Goal: Transaction & Acquisition: Register for event/course

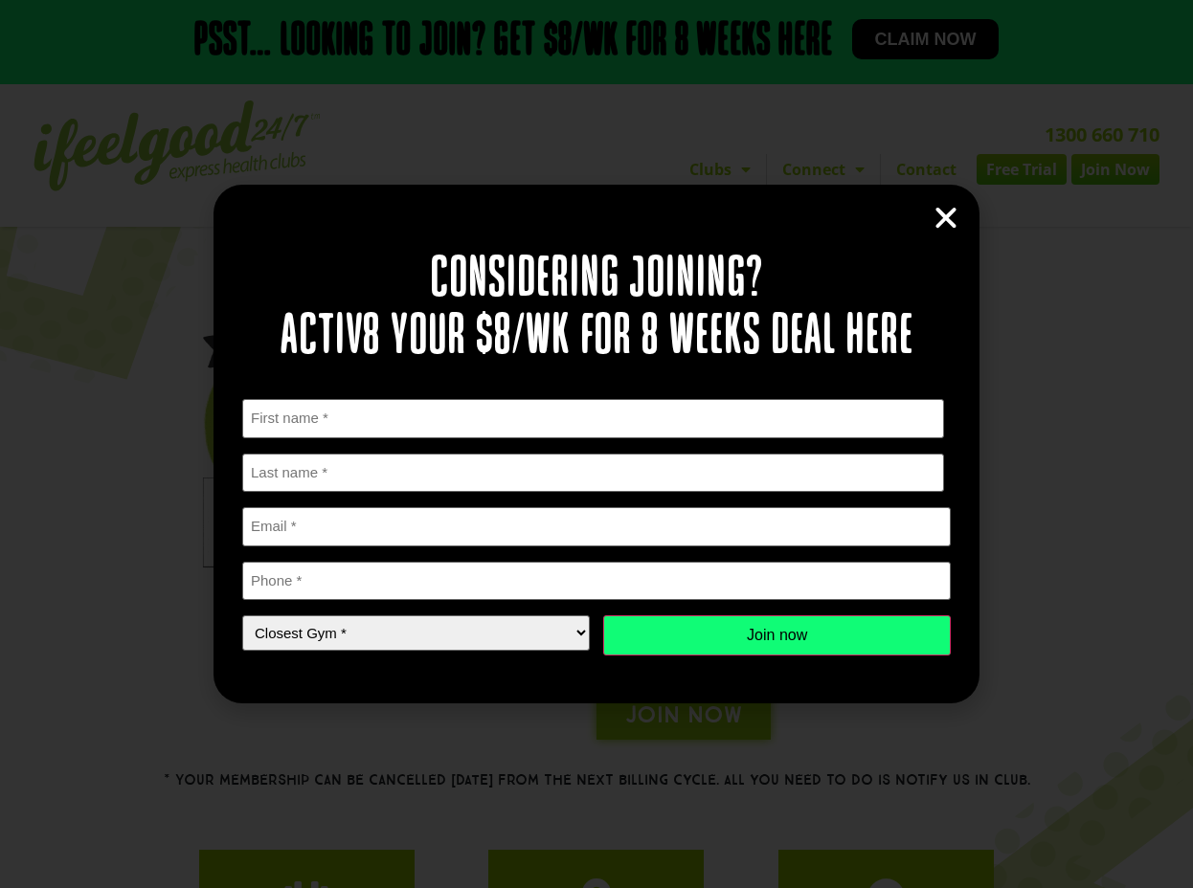
click at [948, 213] on icon "Close" at bounding box center [945, 218] width 29 height 29
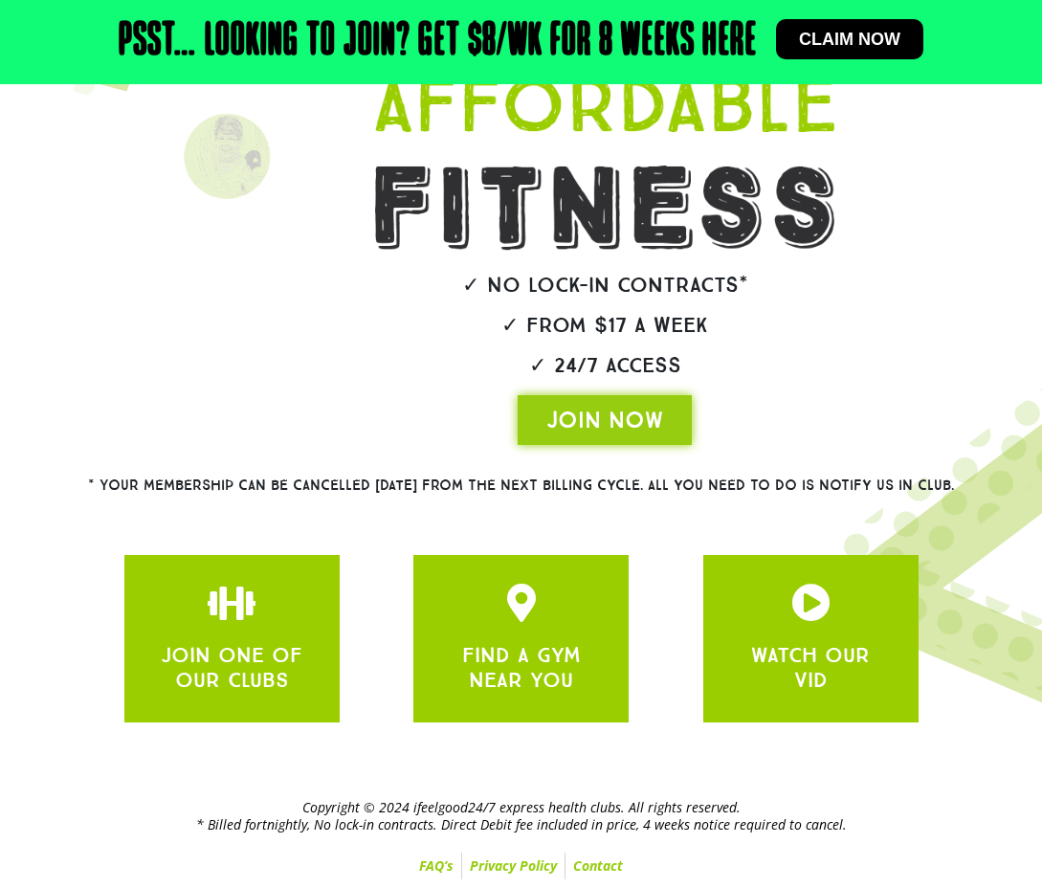
drag, startPoint x: 298, startPoint y: 803, endPoint x: 849, endPoint y: 841, distance: 552.7
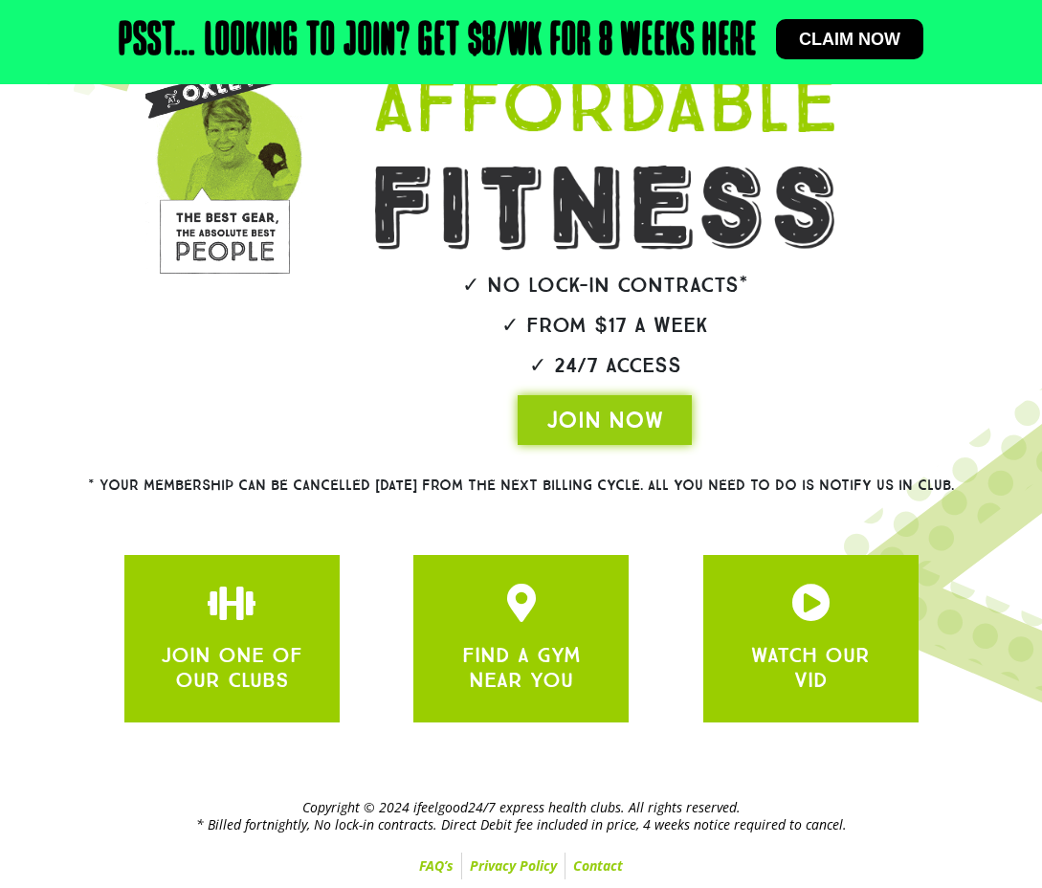
click at [849, 841] on div "Copyright © 2024 ifeelgood24/7 express health clubs. All rights reserved. * Bil…" at bounding box center [521, 840] width 1042 height 100
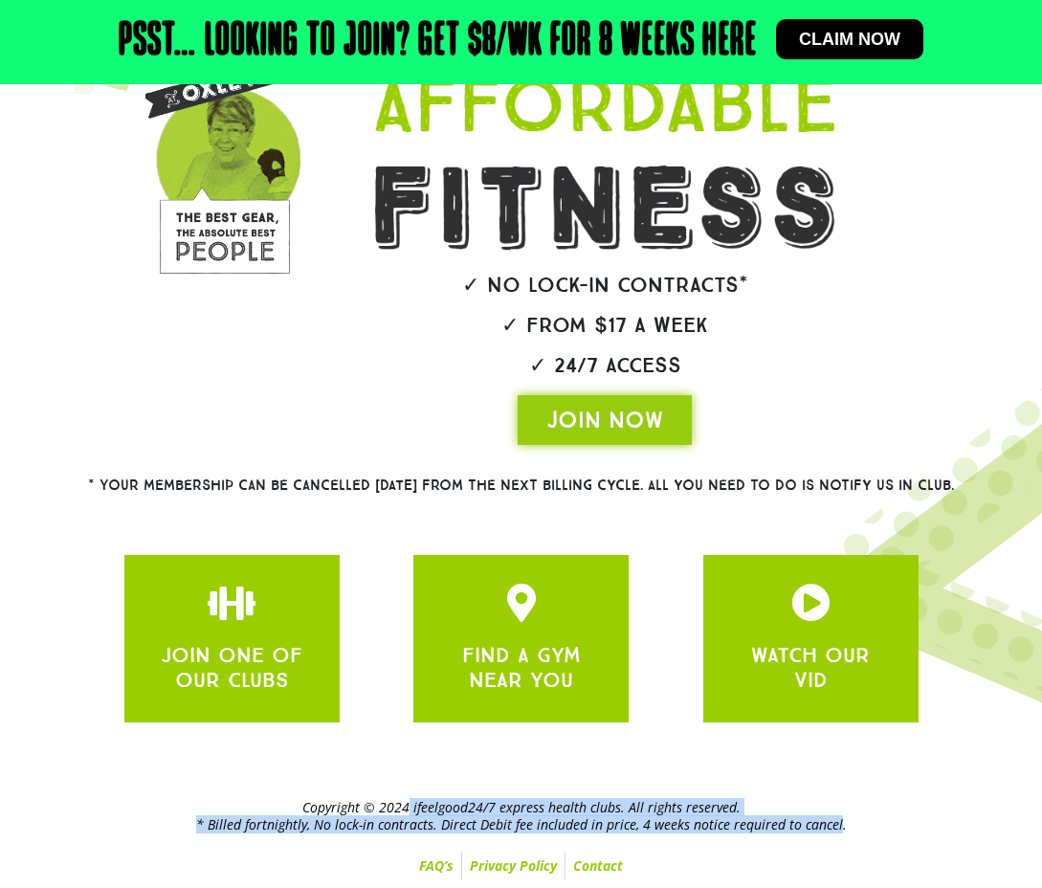
drag, startPoint x: 810, startPoint y: 818, endPoint x: 412, endPoint y: 791, distance: 399.2
click at [412, 791] on div "Copyright © 2024 ifeelgood24/7 express health clubs. All rights reserved. * Bil…" at bounding box center [521, 840] width 1042 height 100
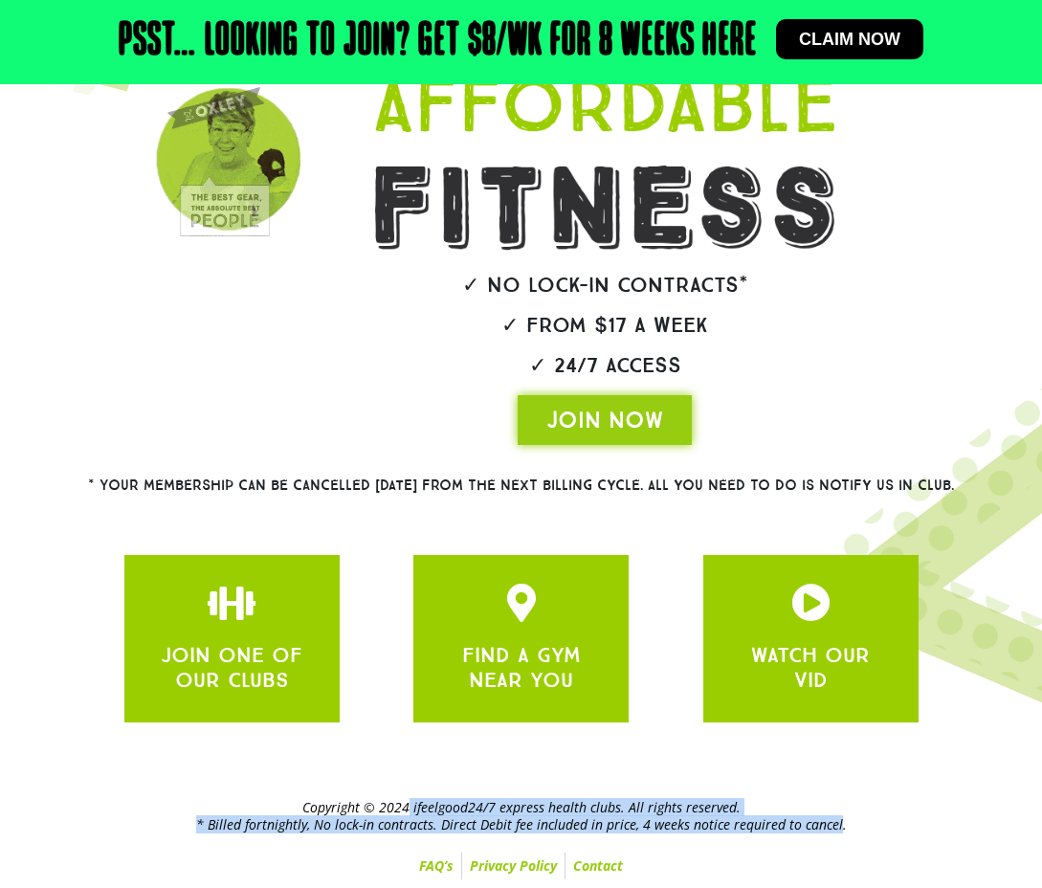
click at [412, 791] on div "Copyright © 2024 ifeelgood24/7 express health clubs. All rights reserved. * Bil…" at bounding box center [521, 840] width 1042 height 100
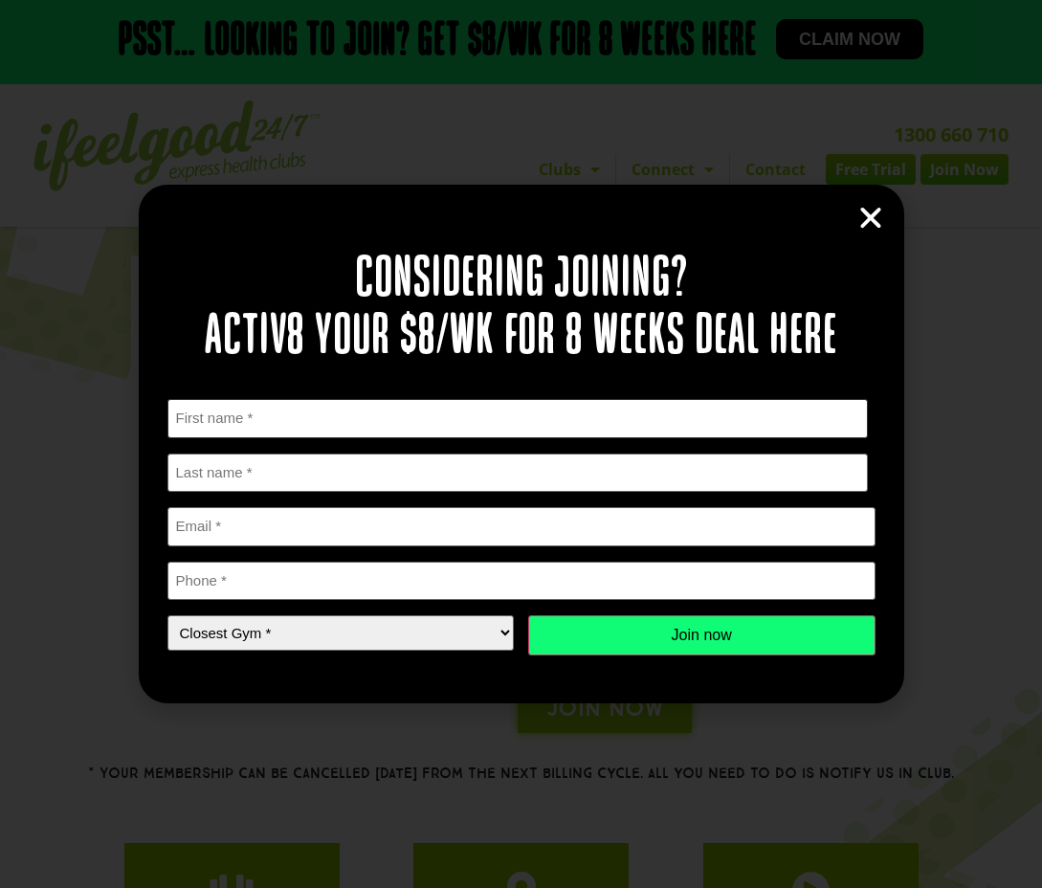
click at [432, 425] on input "First" at bounding box center [519, 418] width 702 height 39
type input "Joseph"
type input "Park"
type input "virus-park@hotmail.com"
type input "c"
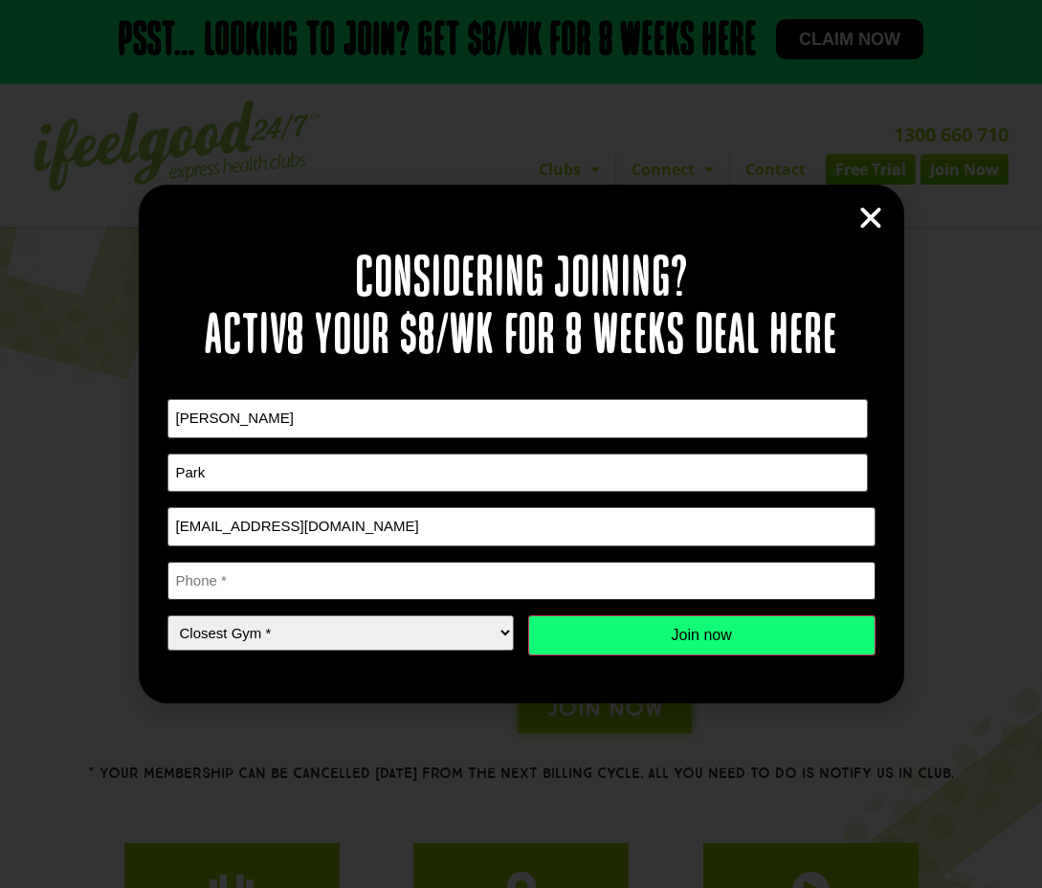
type input "v"
type input "0430400321"
click at [346, 657] on form "First Name * Joseph First Last Name * Park Last name Email * virus-park@hotmail…" at bounding box center [522, 545] width 708 height 293
click at [363, 645] on select "Closest Gym * Alexandra Hills Calamvale Coopers Plains Middle Park Oxley Park R…" at bounding box center [341, 632] width 347 height 35
select select "Coopers Plains"
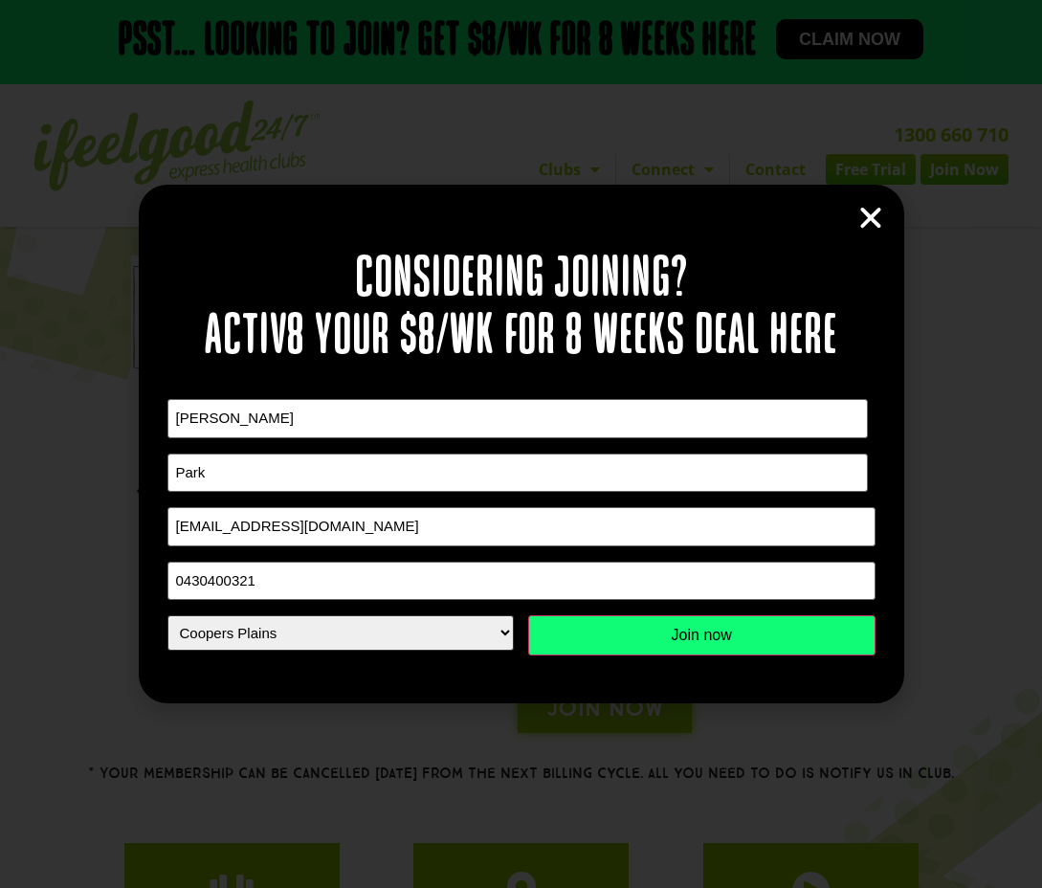
click at [168, 615] on select "Closest Gym * Alexandra Hills Calamvale Coopers Plains Middle Park Oxley Park R…" at bounding box center [341, 632] width 347 height 35
click at [717, 646] on input "Join now" at bounding box center [701, 635] width 347 height 40
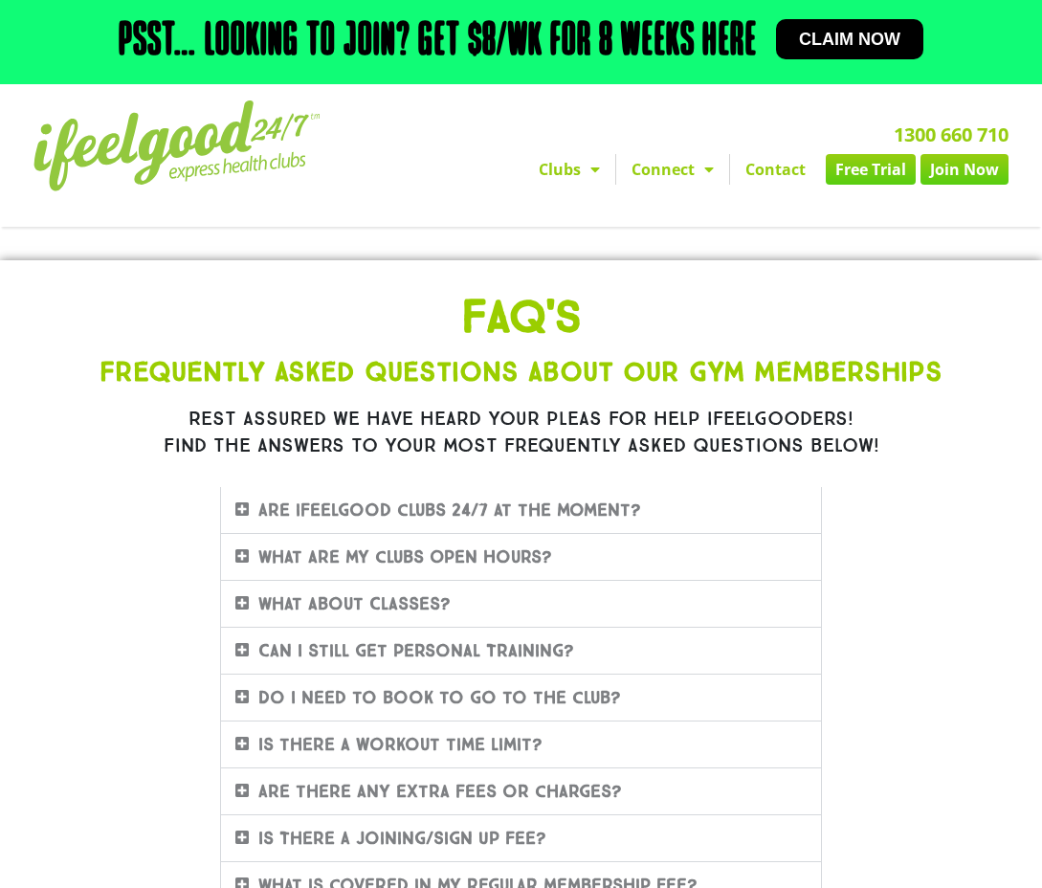
click at [742, 48] on h2 "Psst… Looking to join? Get $8/wk for 8 weeks here" at bounding box center [438, 42] width 638 height 46
click at [884, 43] on span "Claim now" at bounding box center [849, 39] width 101 height 17
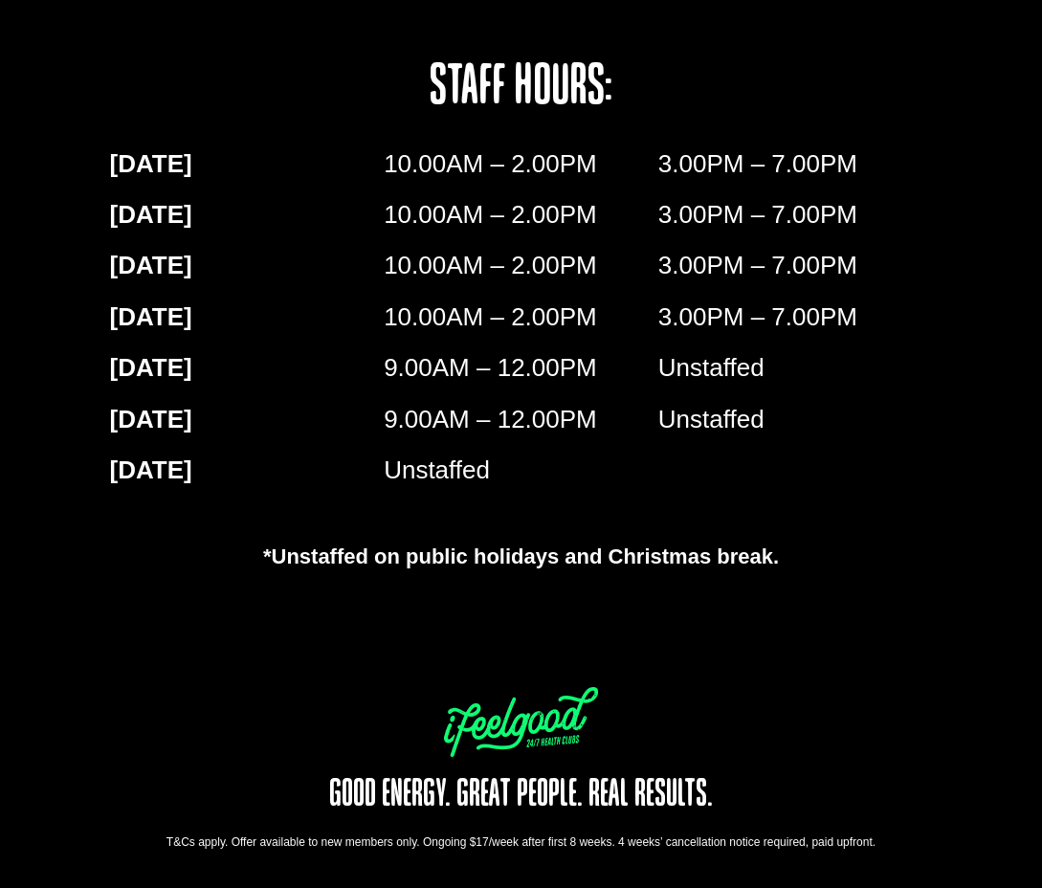
scroll to position [3240, 0]
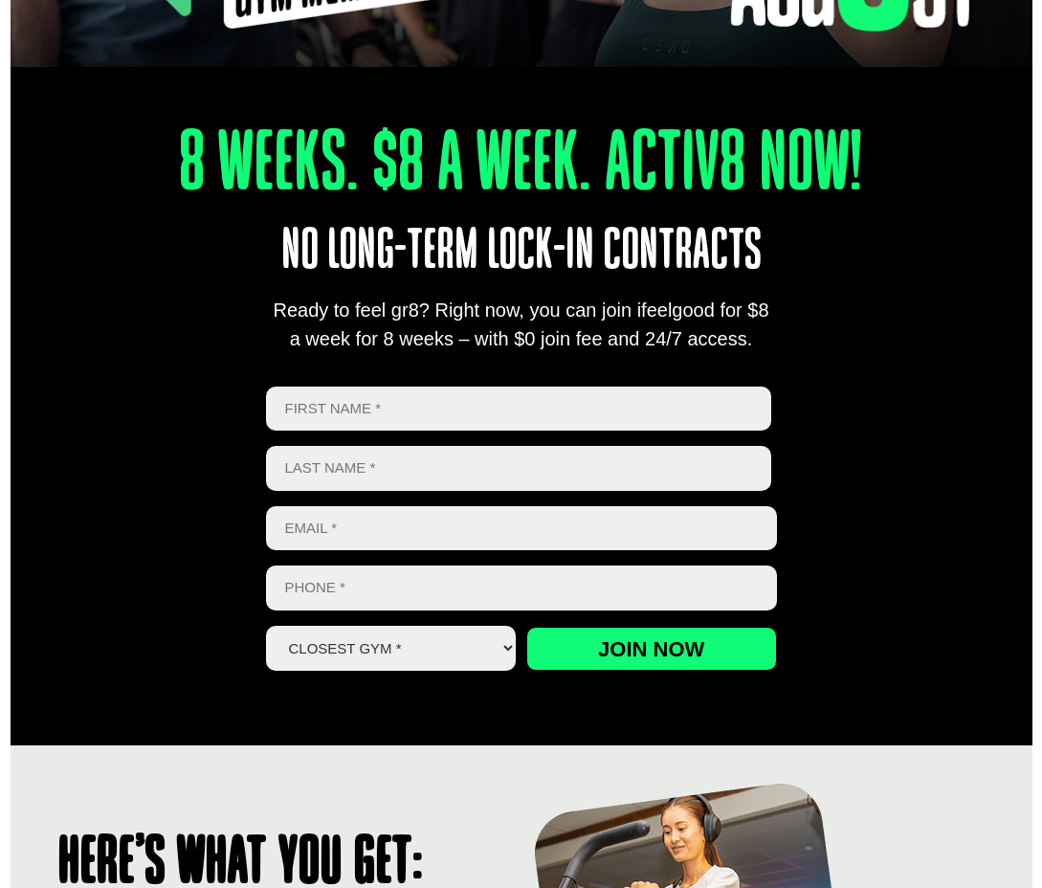
drag, startPoint x: 844, startPoint y: 744, endPoint x: 800, endPoint y: 533, distance: 215.1
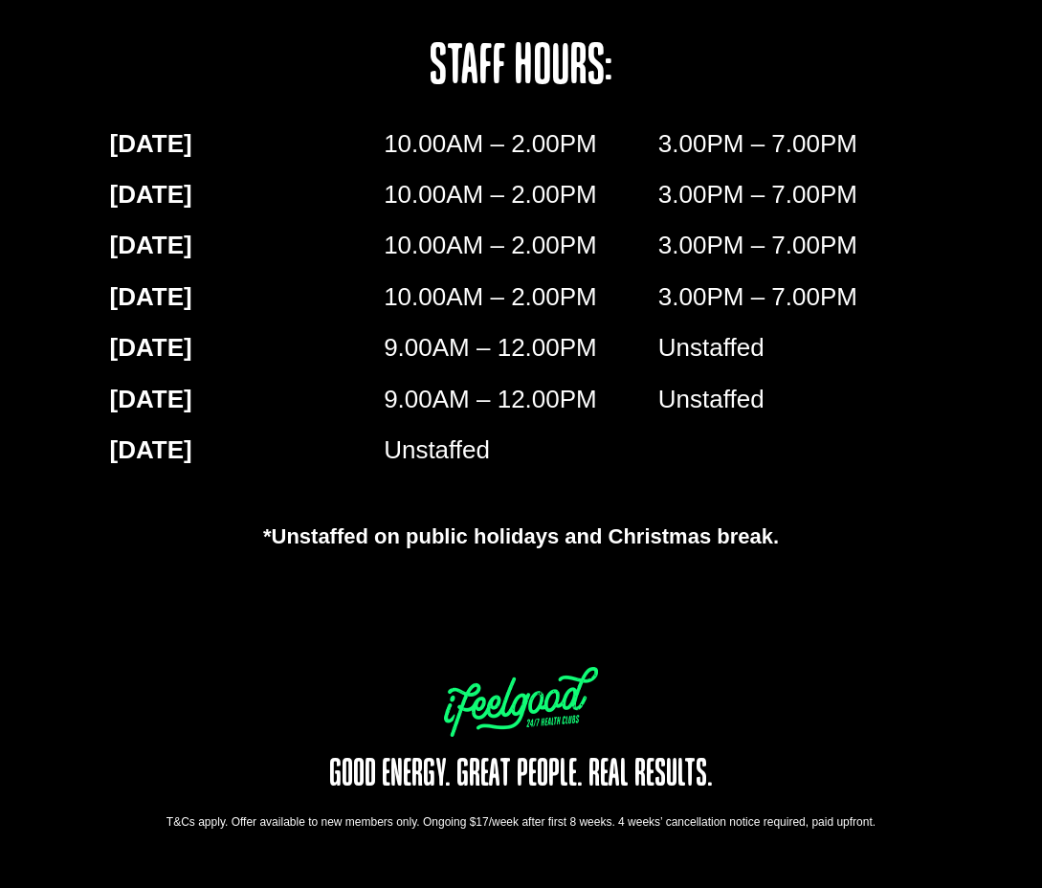
drag, startPoint x: 911, startPoint y: 613, endPoint x: 905, endPoint y: 595, distance: 18.2
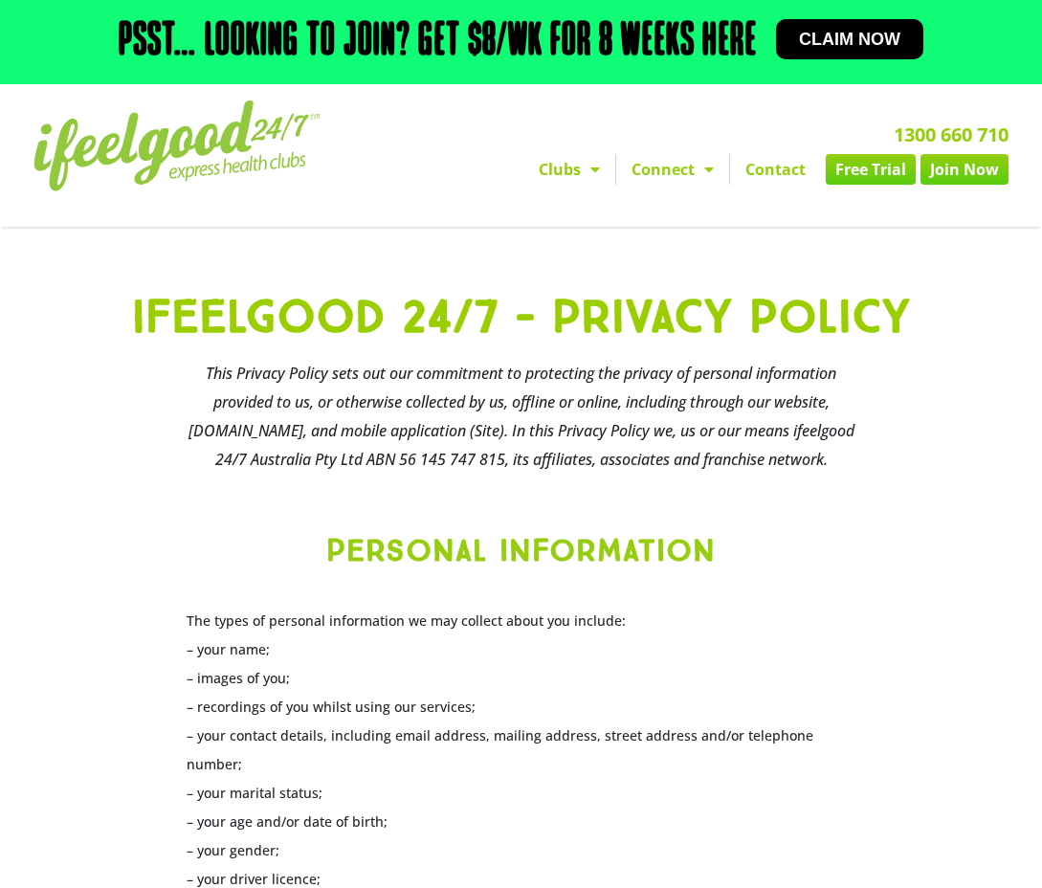
drag, startPoint x: 615, startPoint y: 480, endPoint x: 237, endPoint y: 360, distance: 396.6
click at [237, 360] on h3 "This Privacy Policy sets out our commitment to protecting the privacy of person…" at bounding box center [522, 416] width 670 height 115
click at [236, 360] on h3 "This Privacy Policy sets out our commitment to protecting the privacy of person…" at bounding box center [522, 416] width 670 height 115
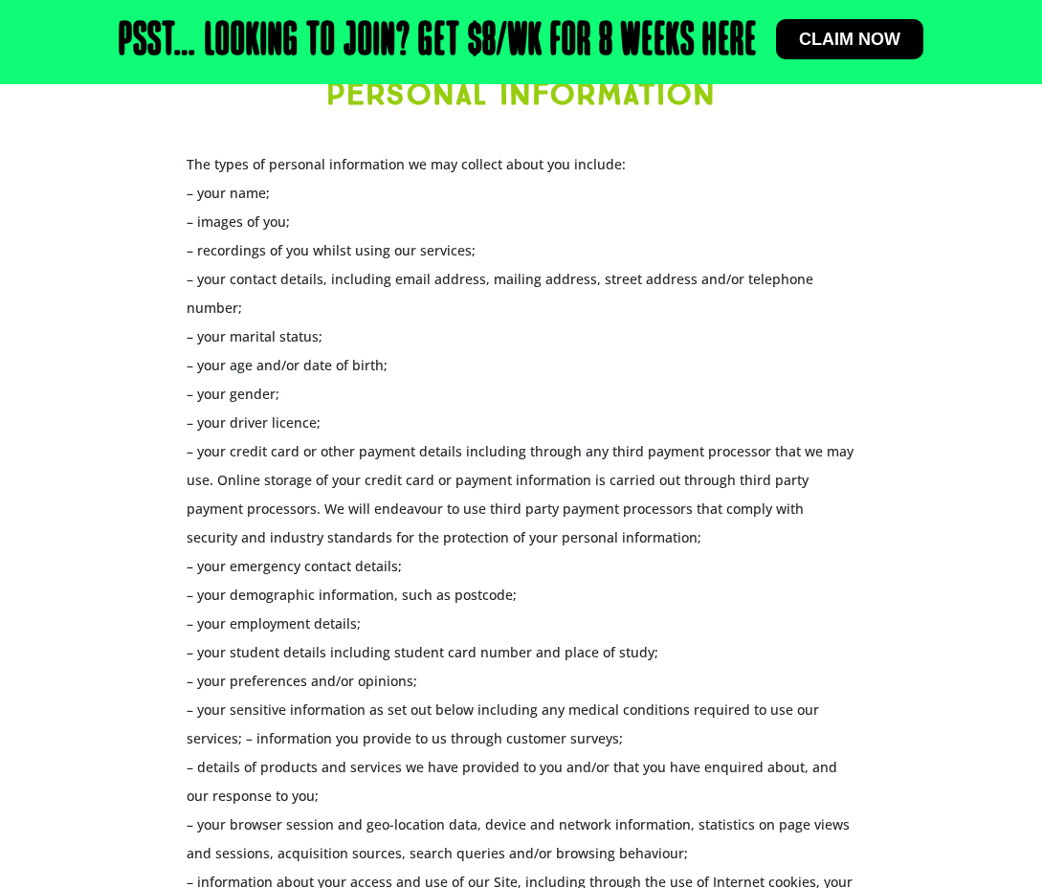
scroll to position [479, 0]
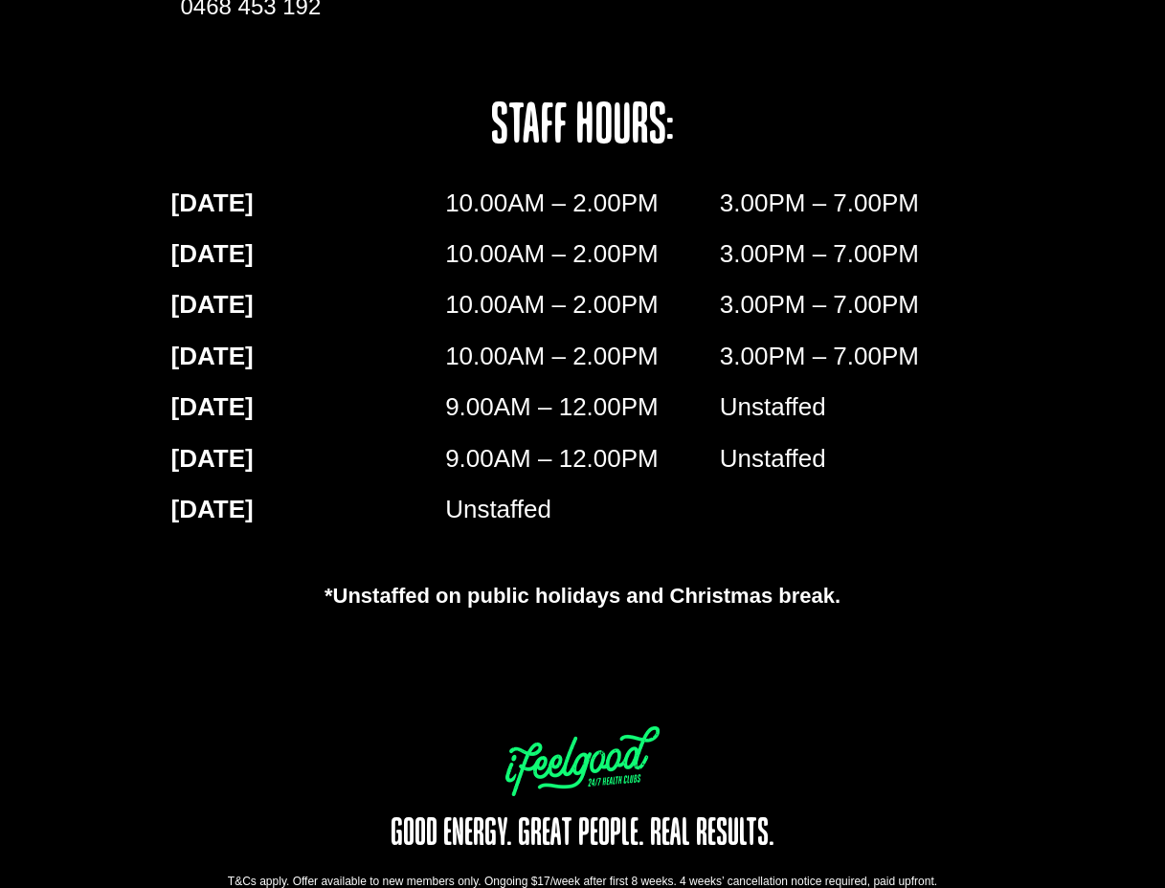
scroll to position [3240, 0]
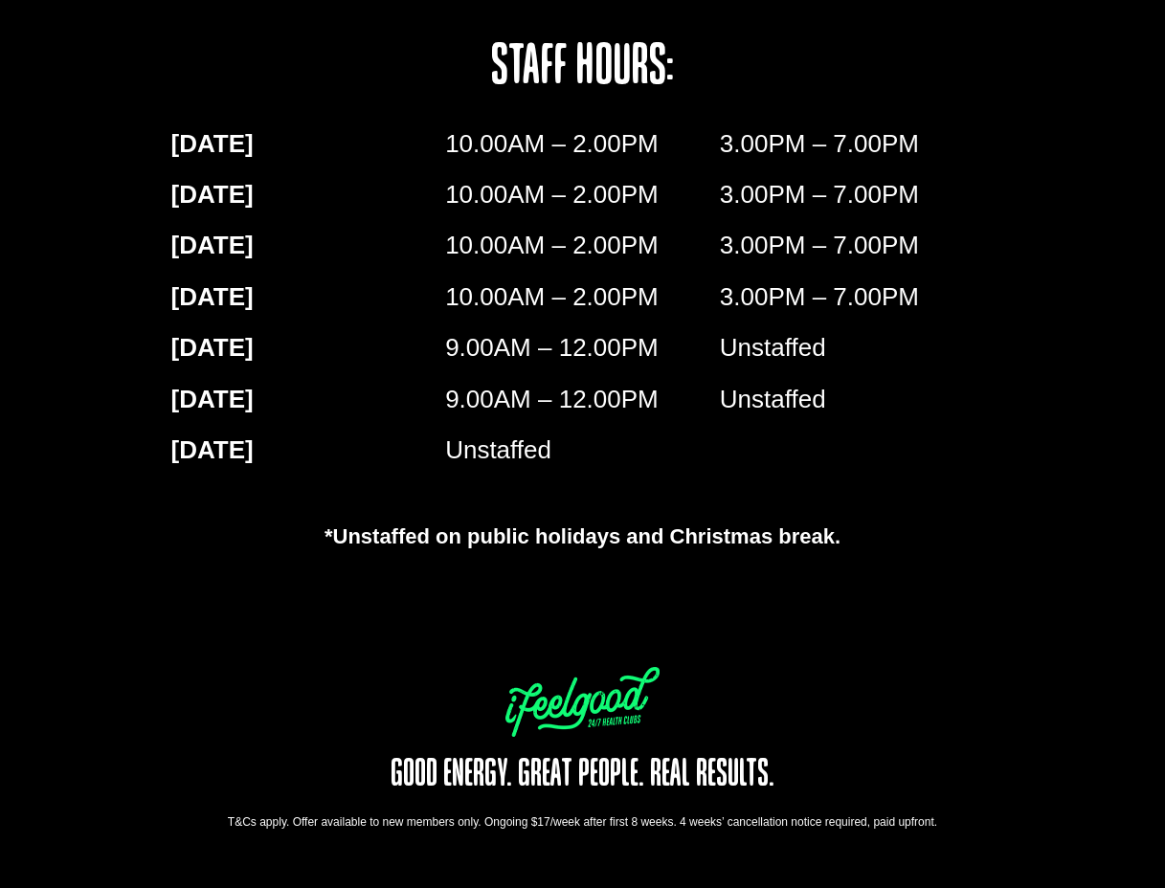
click at [257, 826] on div "T&Cs apply. Offer available to new members only. Ongoing $17/week after first 8…" at bounding box center [582, 822] width 861 height 17
drag, startPoint x: 220, startPoint y: 826, endPoint x: 969, endPoint y: 835, distance: 748.6
click at [969, 835] on div "Ready to Get Started? JOin now Select your preferred club for location details …" at bounding box center [582, 25] width 861 height 1727
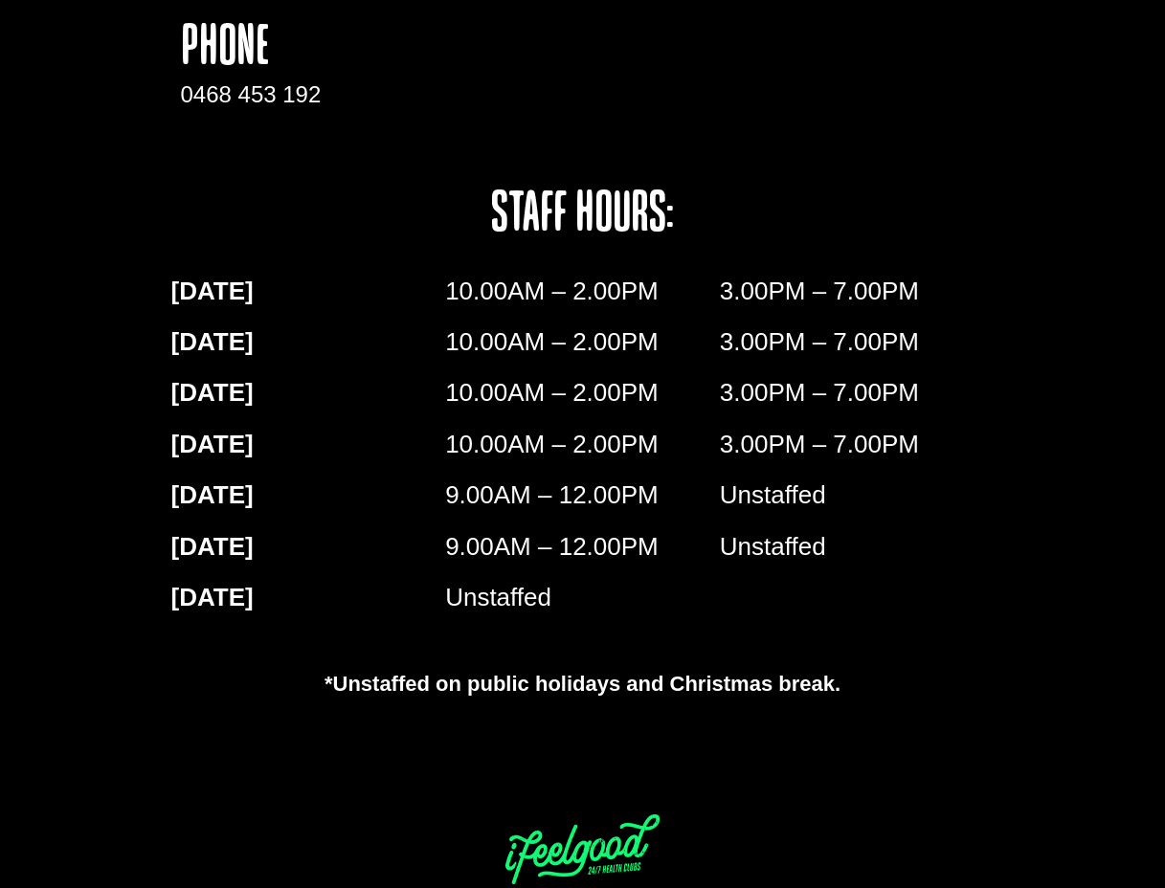
drag, startPoint x: 229, startPoint y: 796, endPoint x: 240, endPoint y: 267, distance: 529.4
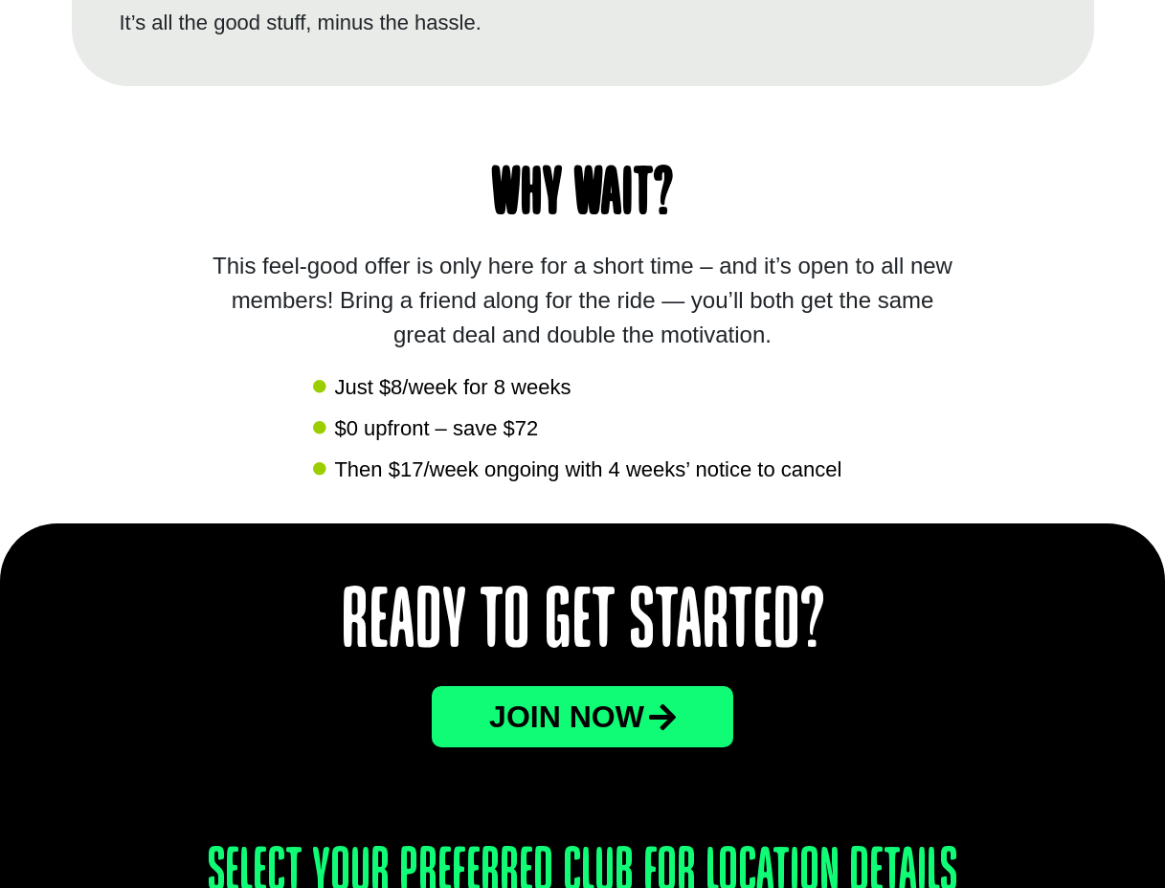
drag, startPoint x: 240, startPoint y: 267, endPoint x: 240, endPoint y: 249, distance: 18.2
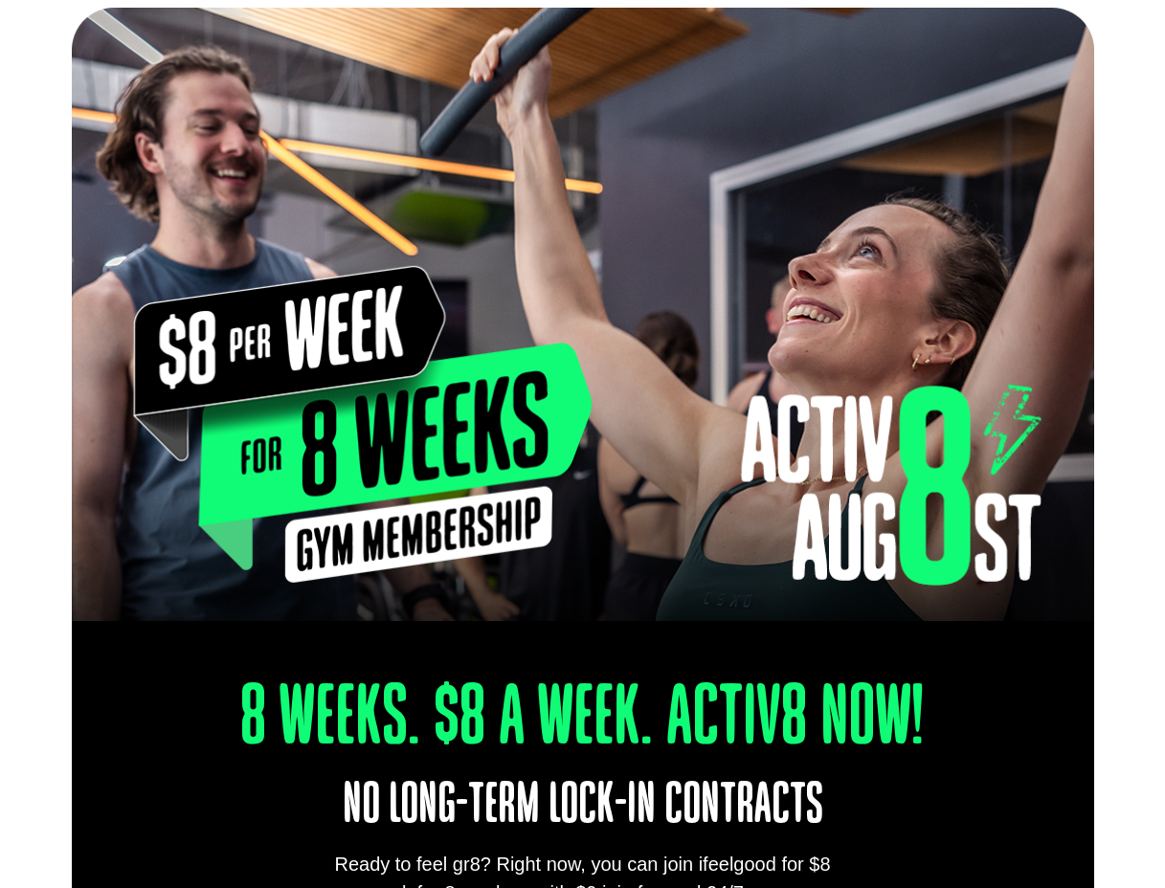
scroll to position [0, 0]
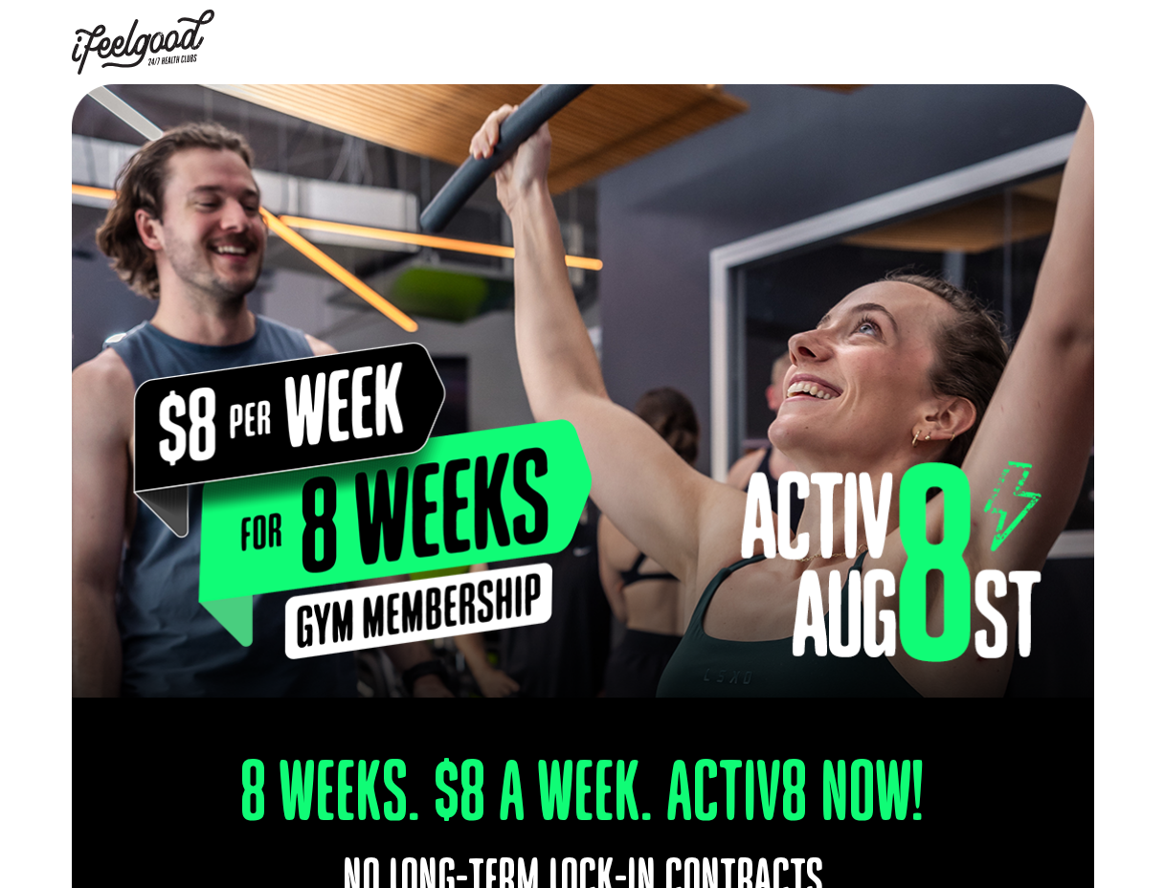
click at [603, 209] on img at bounding box center [583, 391] width 1022 height 614
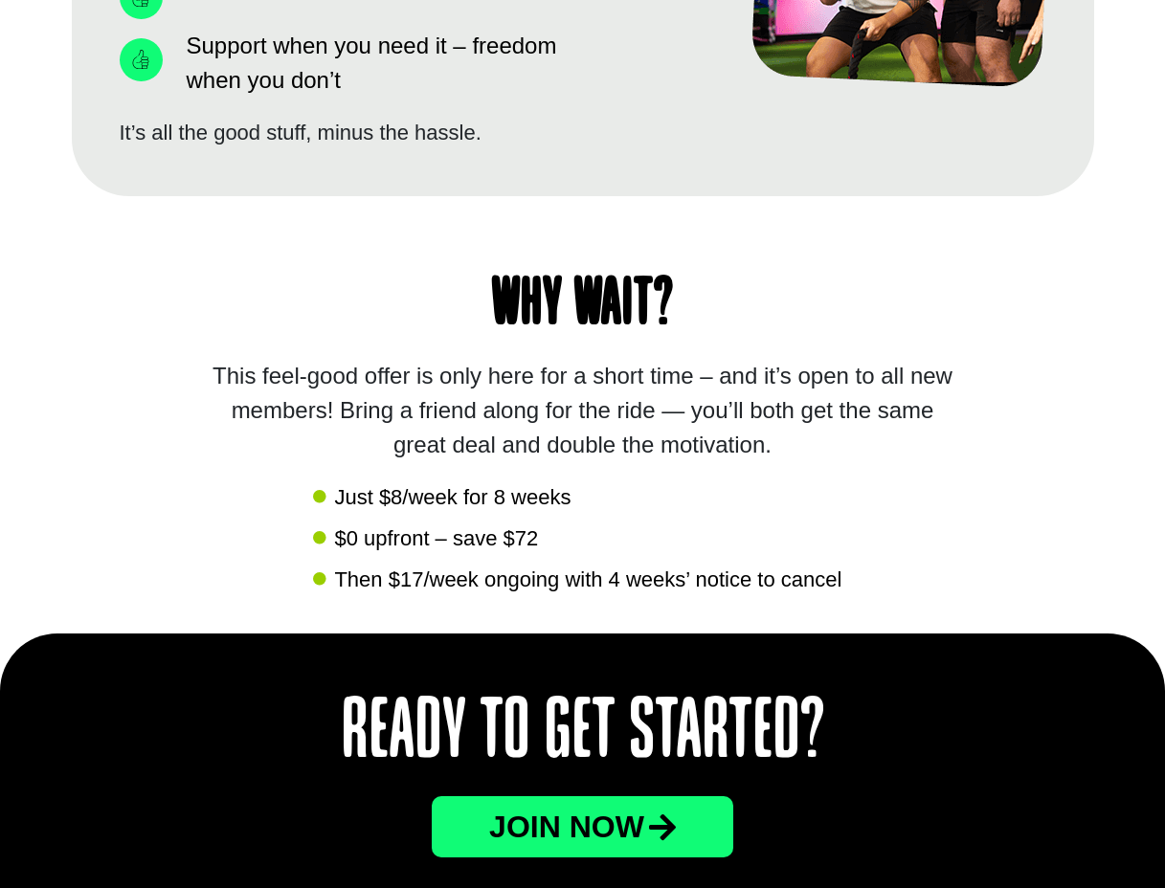
scroll to position [3240, 0]
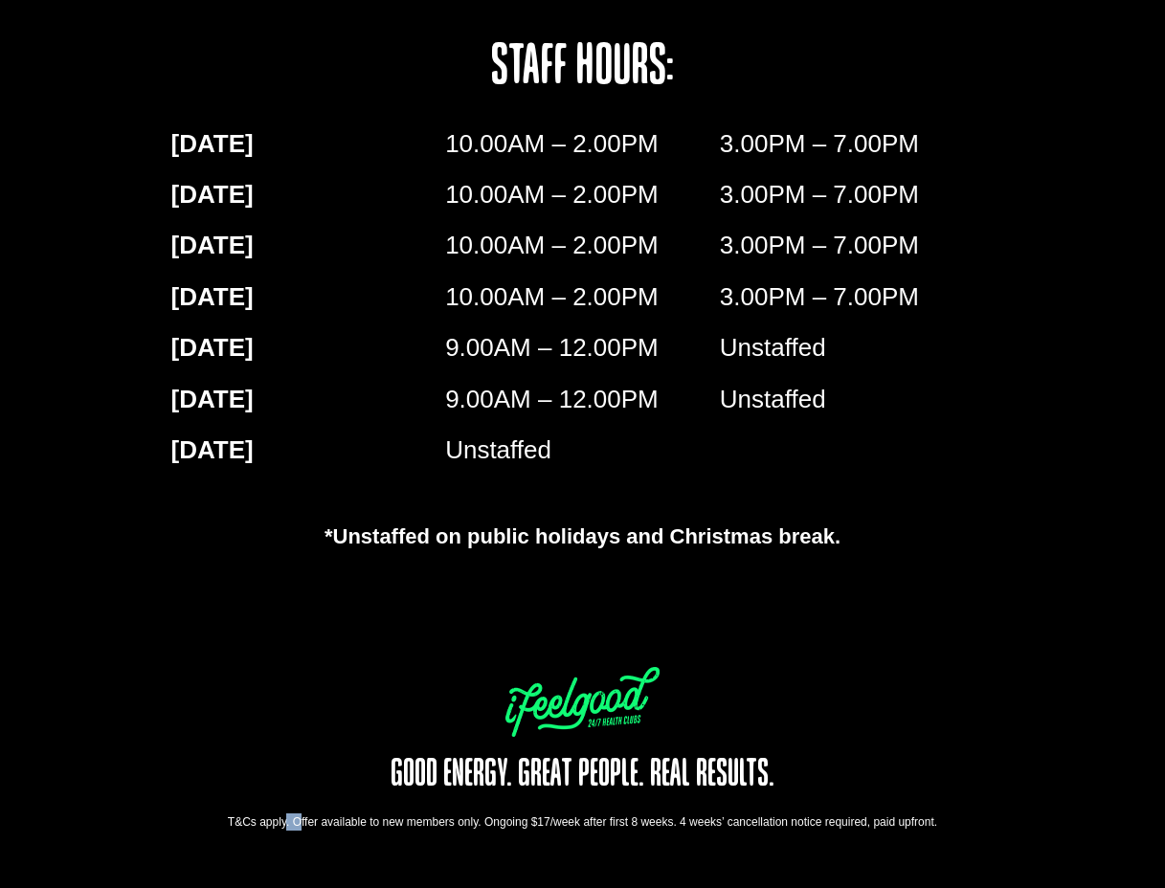
drag, startPoint x: 221, startPoint y: 811, endPoint x: 300, endPoint y: 807, distance: 78.6
click at [255, 824] on div "Ready to Get Started? JOin now Select your preferred club for location details …" at bounding box center [582, 25] width 861 height 1727
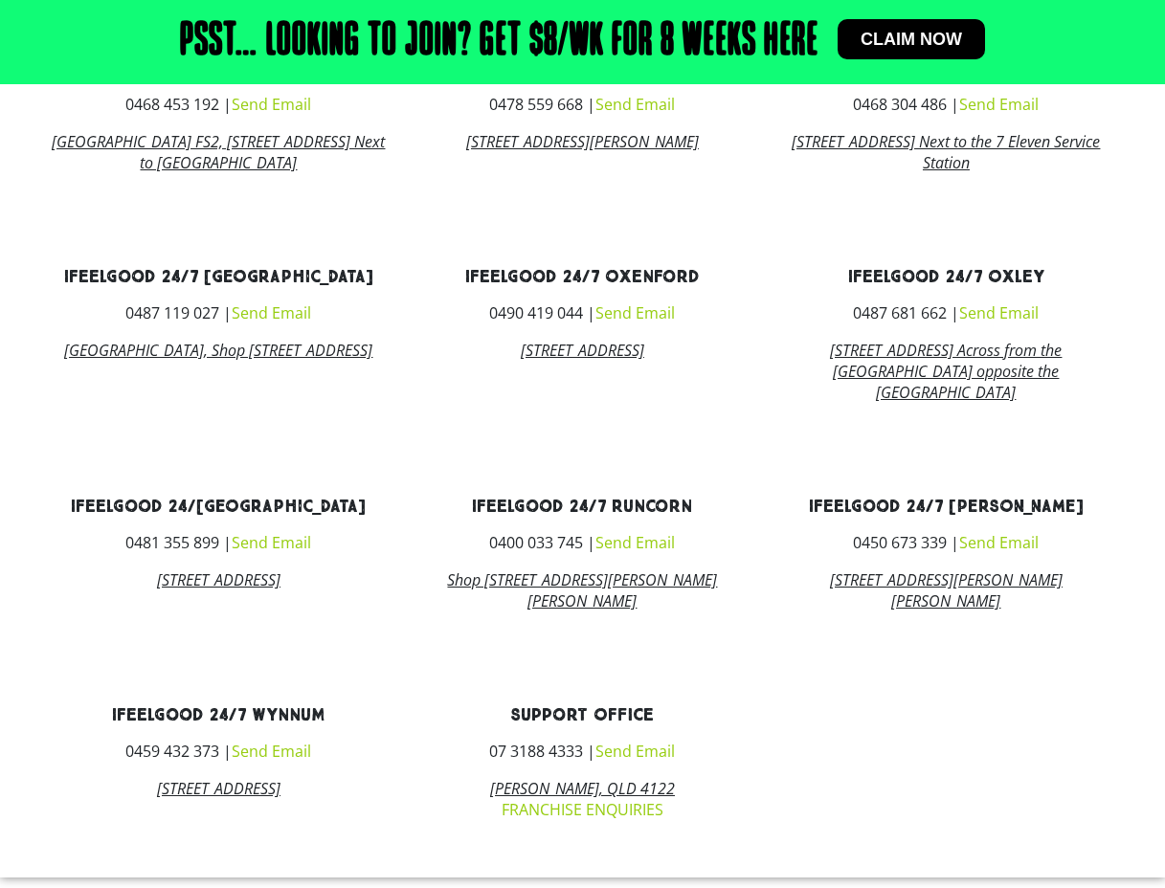
scroll to position [1171, 0]
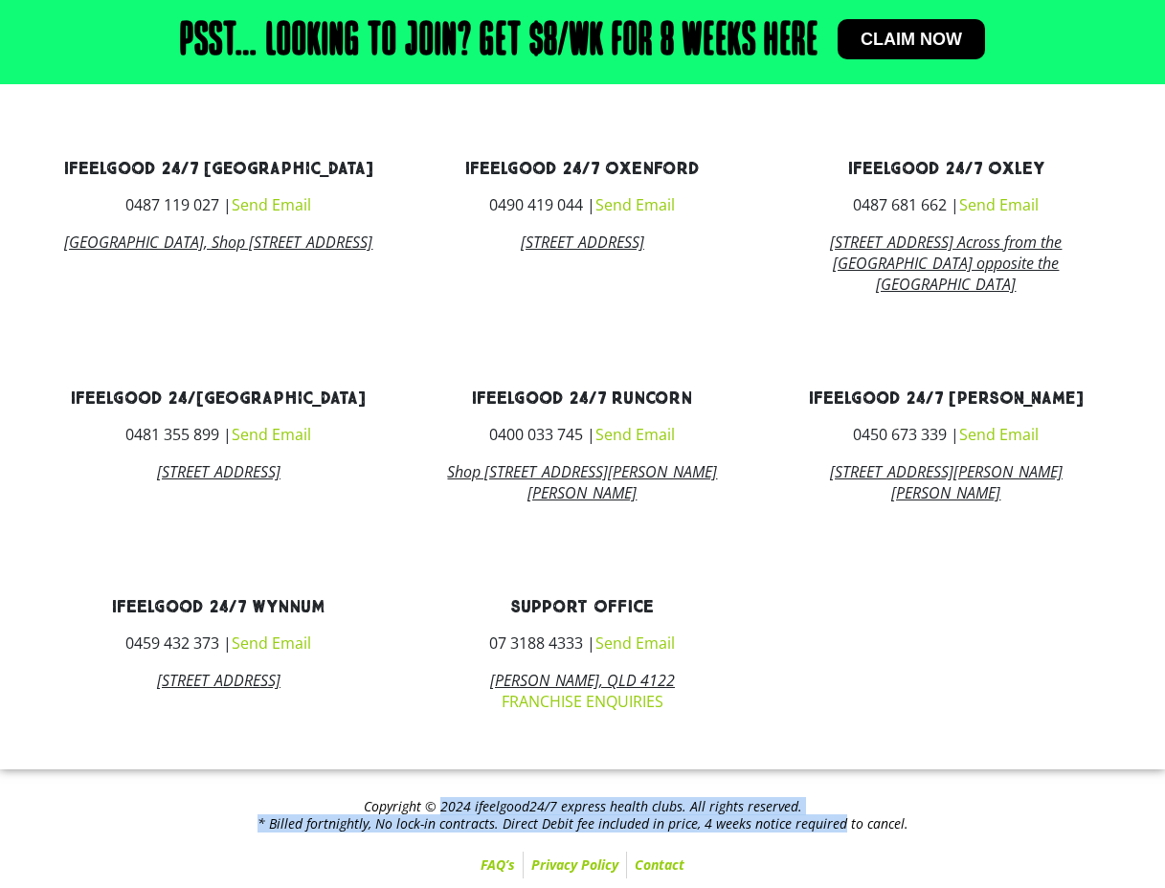
drag, startPoint x: 458, startPoint y: 807, endPoint x: 839, endPoint y: 825, distance: 382.3
click at [839, 825] on h2 "Copyright © 2024 ifeelgood24/7 express health clubs. All rights reserved. * Bil…" at bounding box center [583, 815] width 1146 height 34
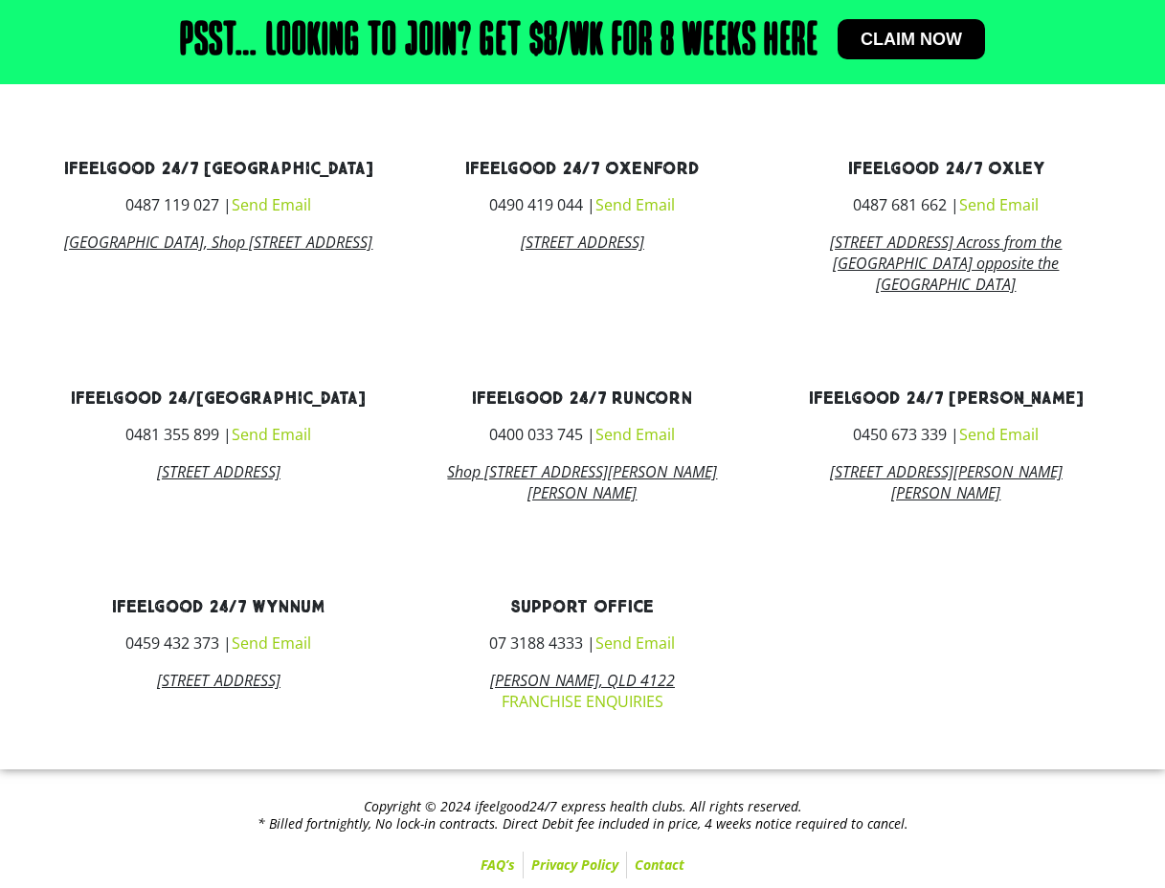
click at [506, 868] on link "FAQ’s" at bounding box center [498, 865] width 50 height 27
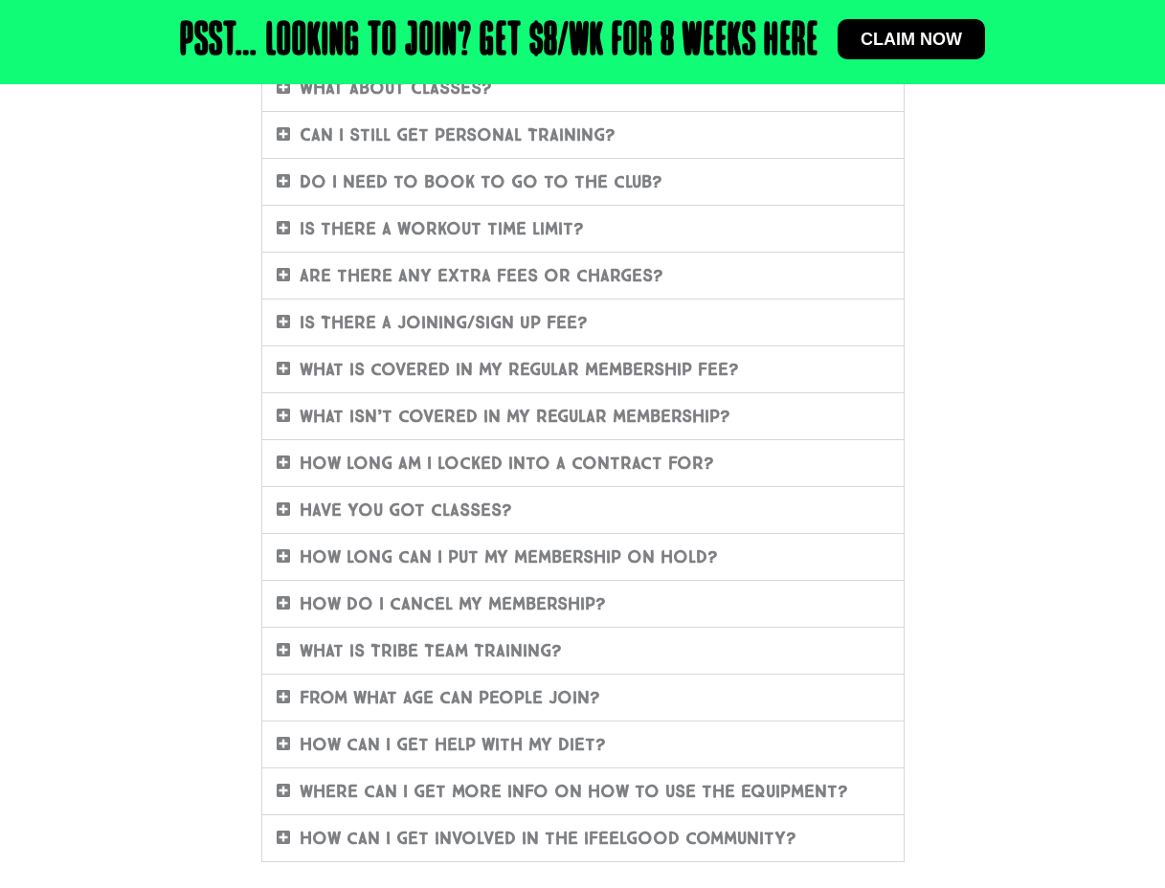
scroll to position [642, 0]
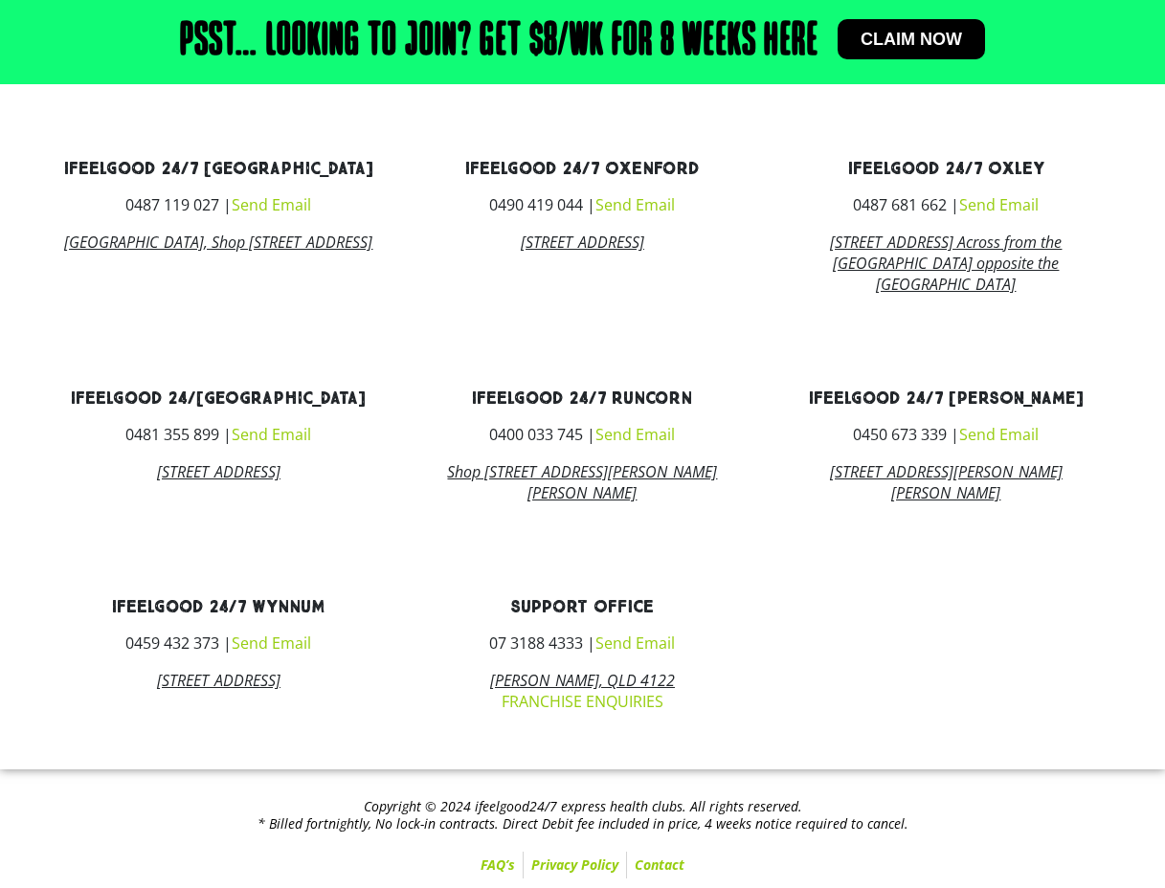
click at [595, 869] on link "Privacy Policy" at bounding box center [575, 865] width 102 height 27
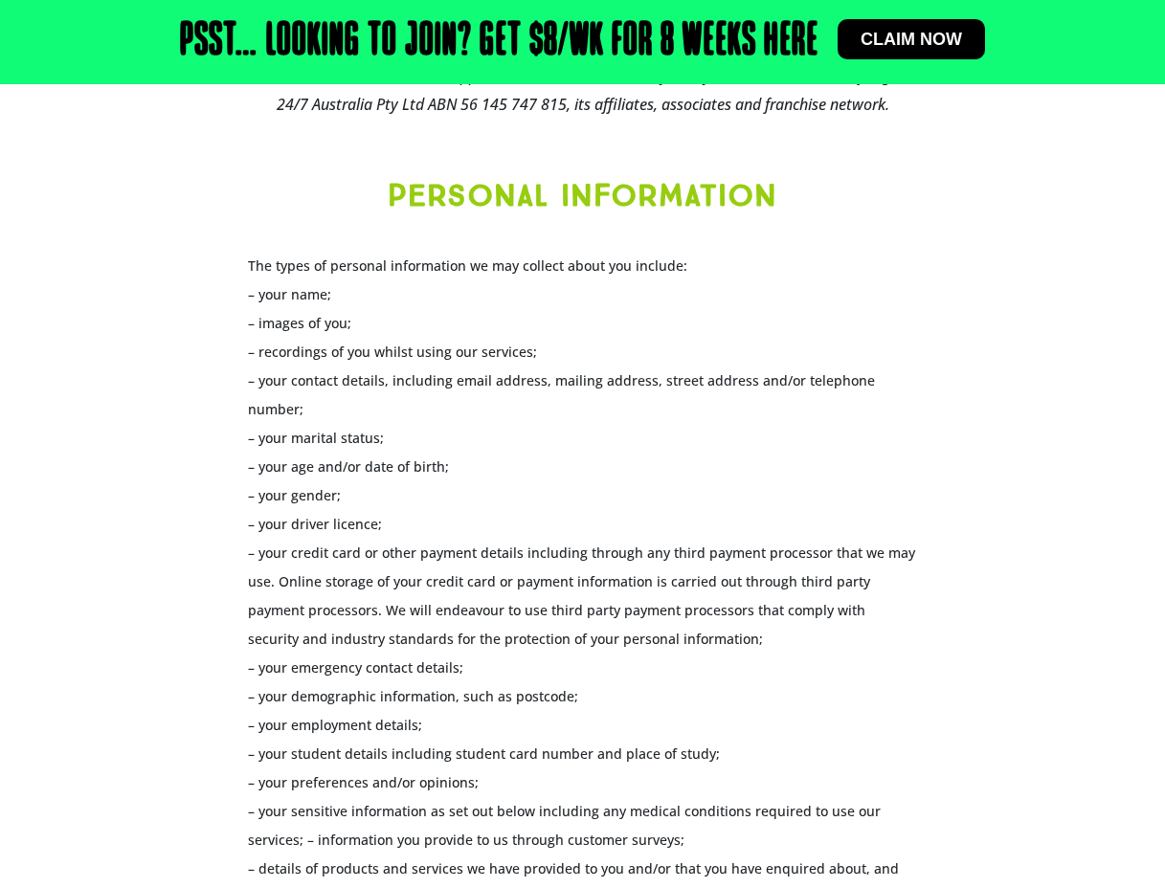
scroll to position [479, 0]
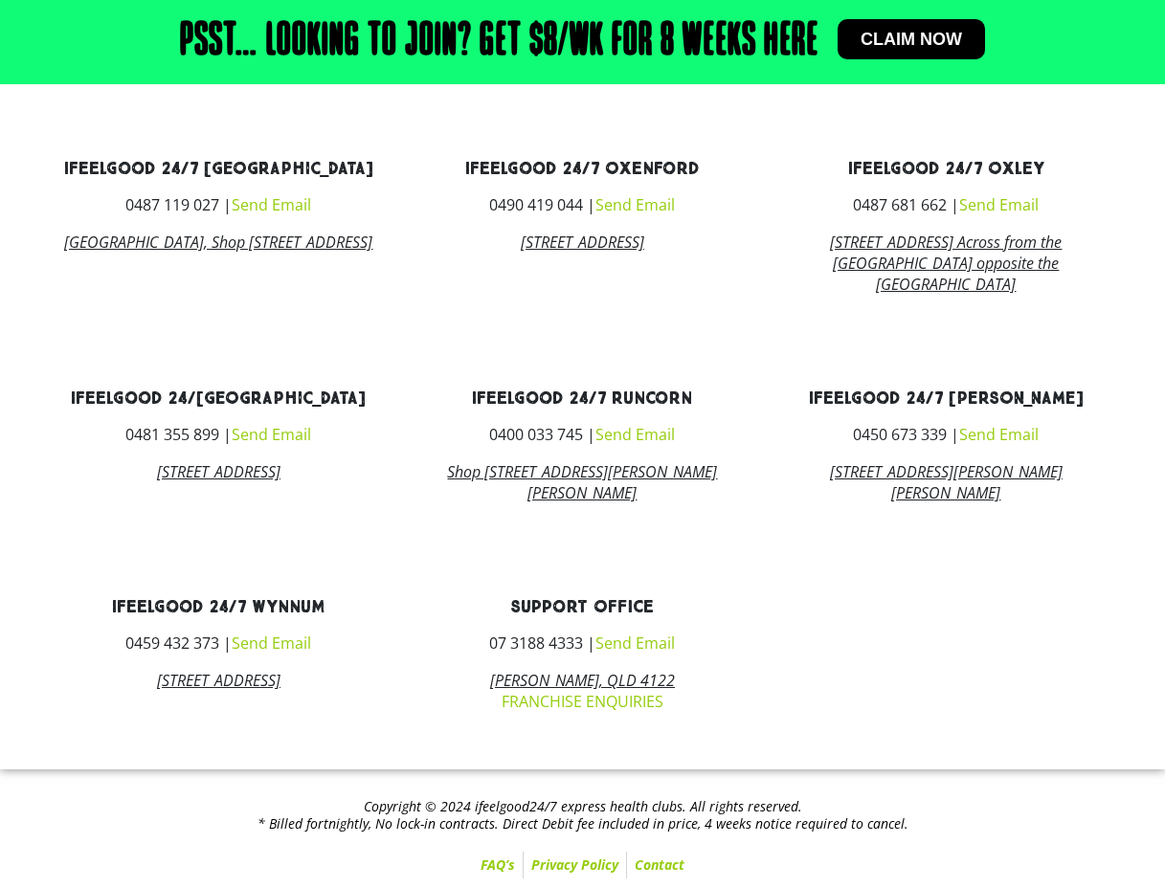
click at [671, 866] on link "Contact" at bounding box center [659, 865] width 65 height 27
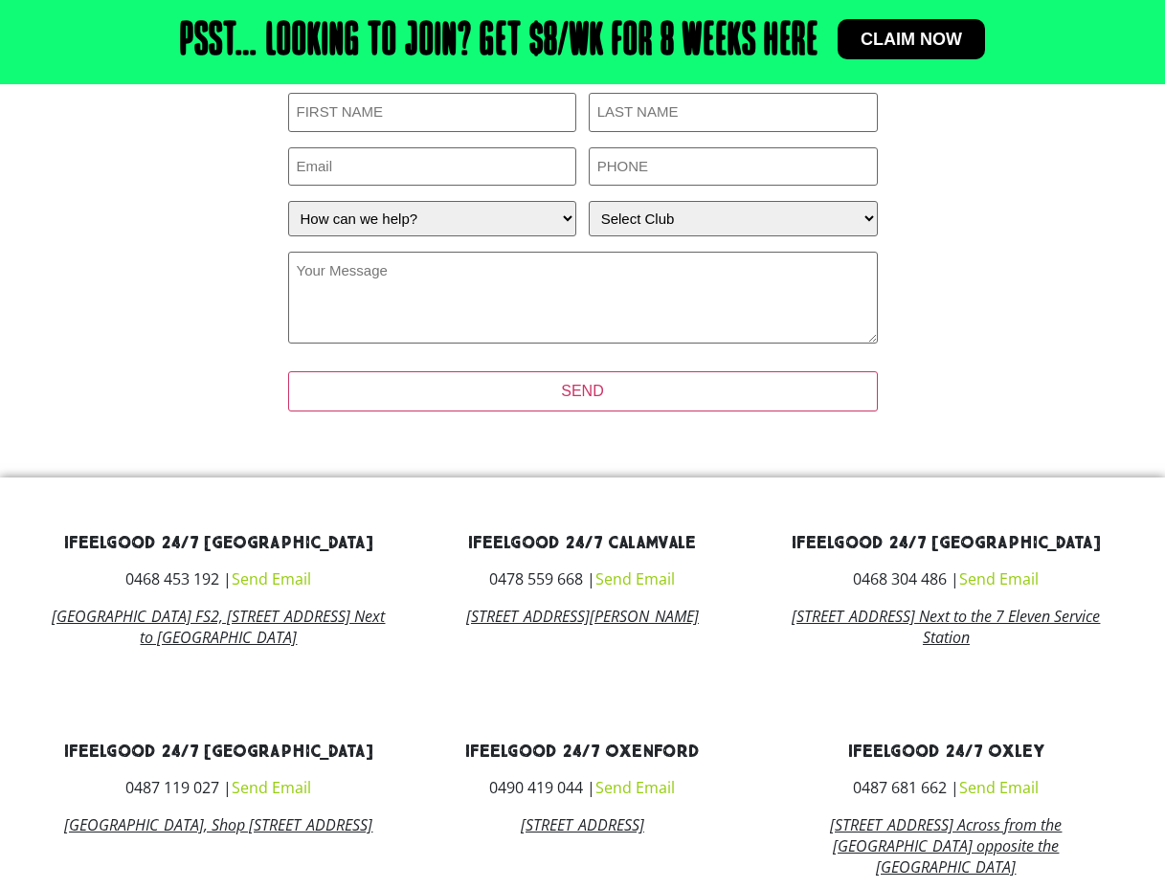
scroll to position [574, 0]
